Goal: Task Accomplishment & Management: Complete application form

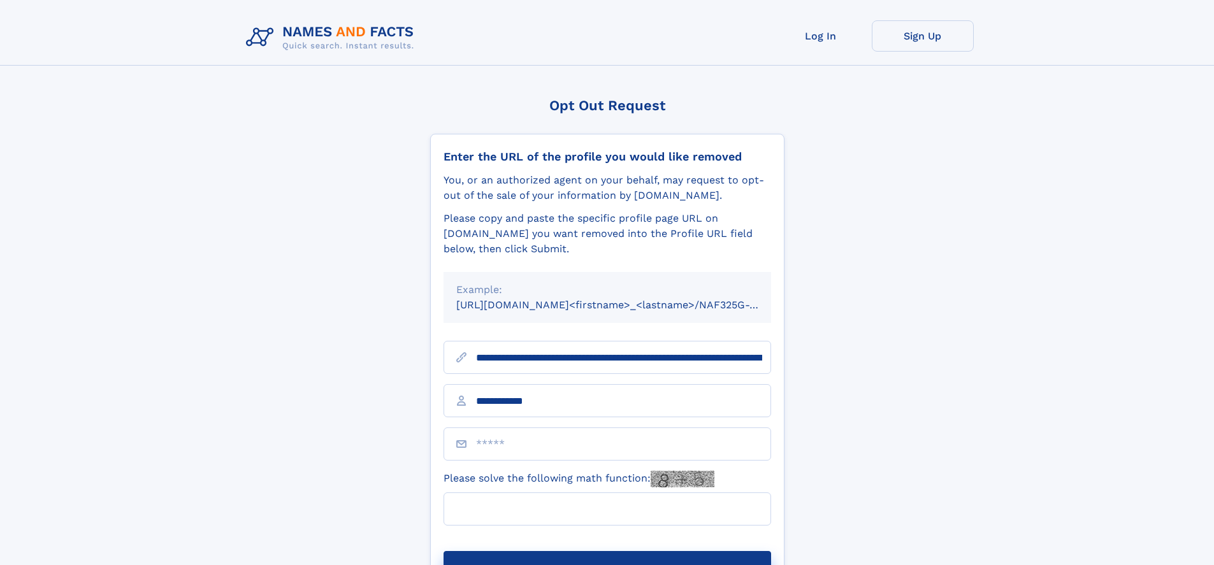
type input "**********"
type input "**"
click at [607, 551] on button "Submit Opt Out Request" at bounding box center [608, 571] width 328 height 41
